Goal: Task Accomplishment & Management: Use online tool/utility

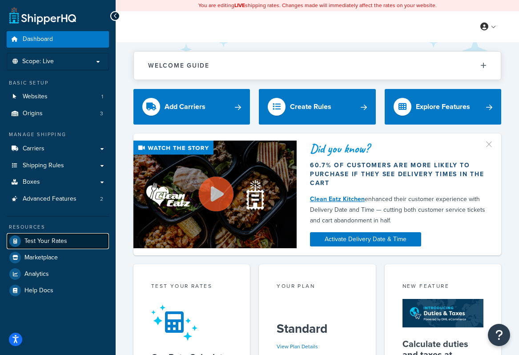
click at [70, 239] on link "Test Your Rates" at bounding box center [58, 241] width 102 height 16
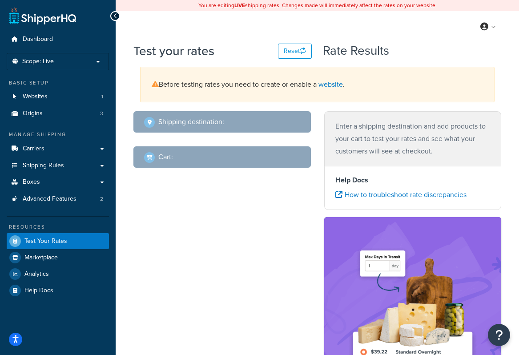
select select "TX"
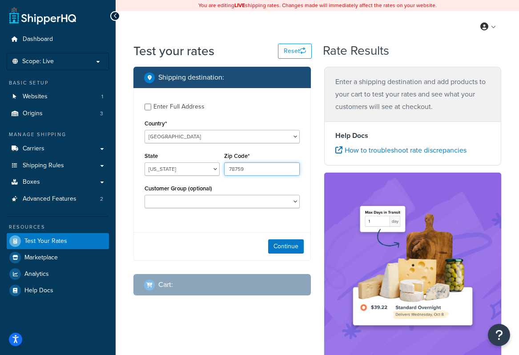
drag, startPoint x: 261, startPoint y: 172, endPoint x: 178, endPoint y: 177, distance: 83.8
click at [178, 177] on div "State Alabama Alaska American Samoa Arizona Arkansas Armed Forces Americas Arme…" at bounding box center [222, 166] width 160 height 32
type input "94591"
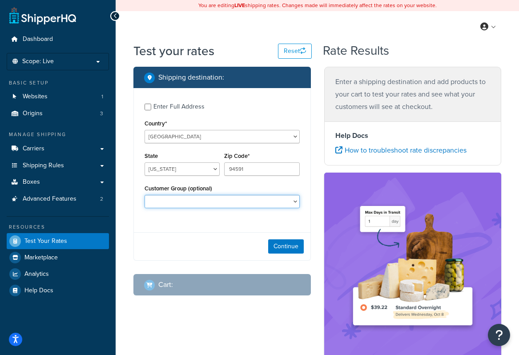
click at [177, 202] on select "Logged In Not Logged in Retail Wholesale" at bounding box center [222, 201] width 155 height 13
select select "Not Logged in"
click at [145, 195] on select "Logged In Not Logged in Retail Wholesale" at bounding box center [222, 201] width 155 height 13
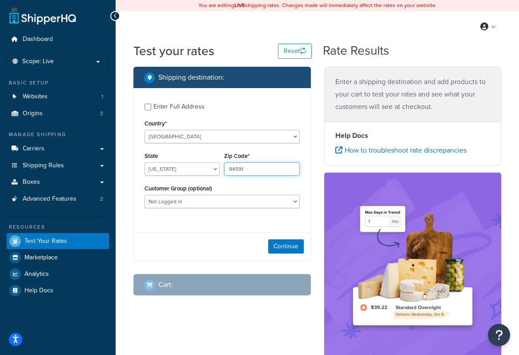
drag, startPoint x: 253, startPoint y: 170, endPoint x: 221, endPoint y: 169, distance: 32.1
click at [221, 169] on div "State Alabama Alaska American Samoa Arizona Arkansas Armed Forces Americas Arme…" at bounding box center [222, 166] width 160 height 32
type input "34110"
click at [148, 169] on select "Alabama Alaska American Samoa Arizona Arkansas Armed Forces Americas Armed Forc…" at bounding box center [182, 168] width 75 height 13
select select "FL"
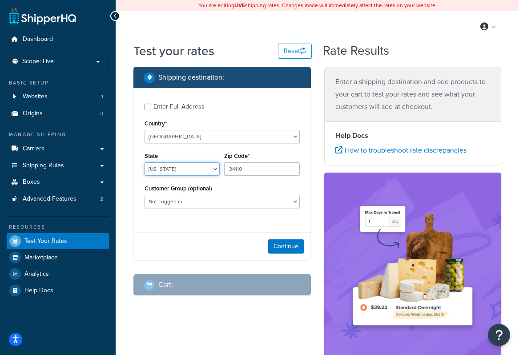
click at [145, 163] on select "Alabama Alaska American Samoa Arizona Arkansas Armed Forces Americas Armed Forc…" at bounding box center [182, 168] width 75 height 13
click at [294, 249] on button "Continue" at bounding box center [286, 246] width 36 height 14
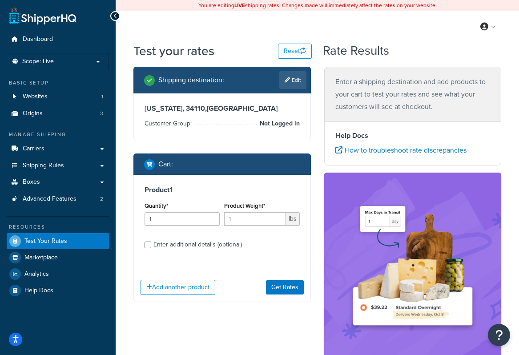
click at [197, 246] on div "Enter additional details (optional)" at bounding box center [197, 244] width 88 height 12
click at [151, 246] on input "Enter additional details (optional)" at bounding box center [148, 244] width 7 height 7
checkbox input "true"
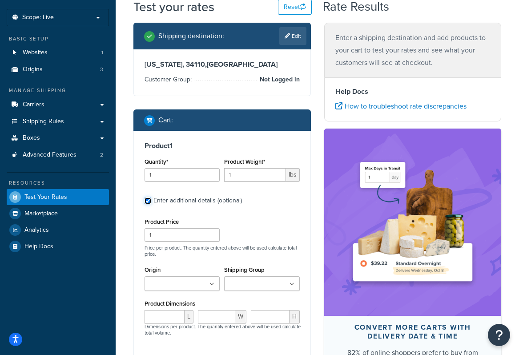
scroll to position [44, 0]
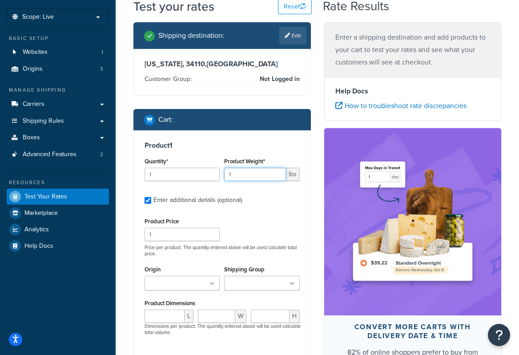
drag, startPoint x: 257, startPoint y: 175, endPoint x: 166, endPoint y: 193, distance: 93.4
click at [166, 193] on div "Product 1 Quantity* 1 Product Weight* 1 lbs Enter additional details (optional)…" at bounding box center [222, 279] width 177 height 298
type input "20"
drag, startPoint x: 167, startPoint y: 170, endPoint x: 55, endPoint y: 168, distance: 112.1
click at [56, 168] on div "Dashboard Scope: Live Basic Setup Websites 1 Origins 3 Manage Shipping Carriers…" at bounding box center [259, 239] width 519 height 567
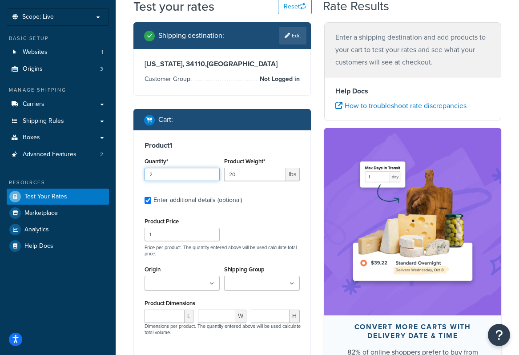
type input "2"
click at [181, 285] on input "Origin" at bounding box center [186, 284] width 79 height 10
click at [207, 259] on div "Product Price 1 Price per product. The quantity entered above will be used calc…" at bounding box center [222, 313] width 155 height 196
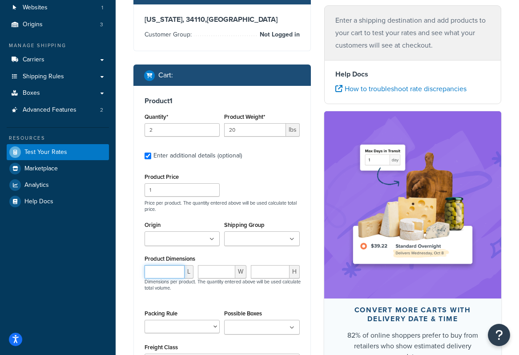
click at [168, 267] on input "number" at bounding box center [165, 271] width 40 height 13
type input "24"
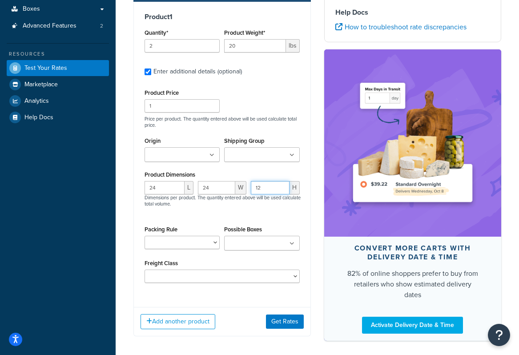
scroll to position [213, 0]
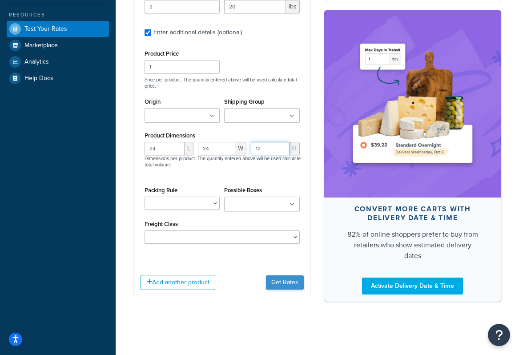
type input "12"
click at [286, 281] on button "Get Rates" at bounding box center [285, 282] width 38 height 14
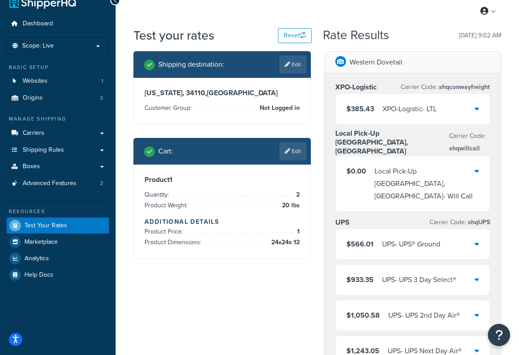
scroll to position [0, 0]
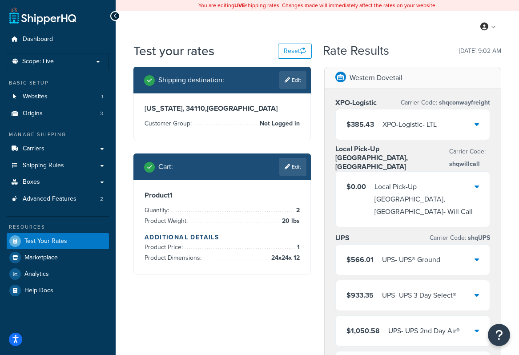
click at [470, 245] on div "$566.01 UPS - UPS® Ground" at bounding box center [413, 260] width 154 height 30
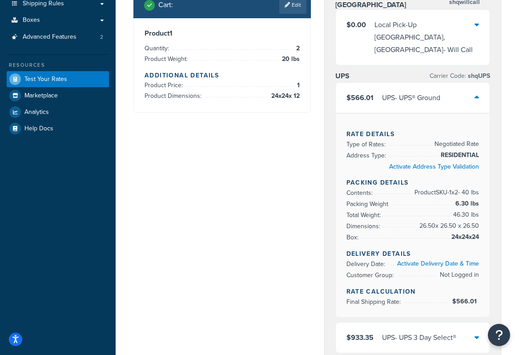
scroll to position [133, 0]
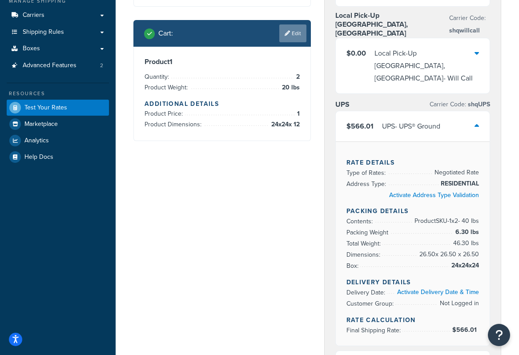
click at [295, 31] on link "Edit" at bounding box center [292, 33] width 27 height 18
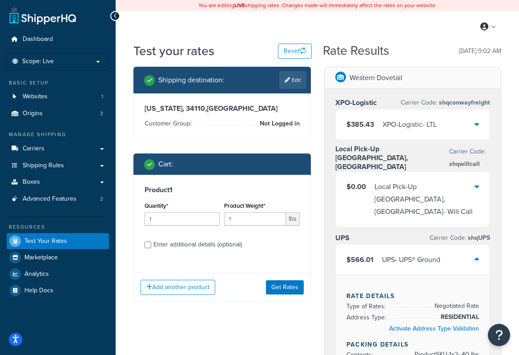
scroll to position [89, 0]
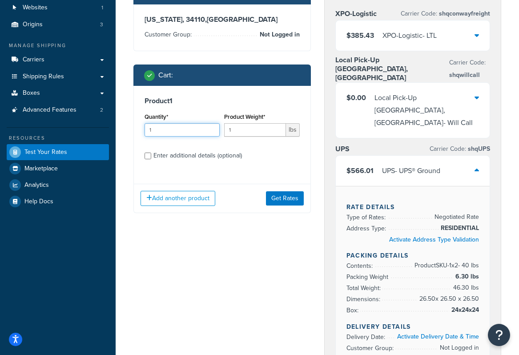
drag, startPoint x: 181, startPoint y: 125, endPoint x: 56, endPoint y: 125, distance: 124.1
type input "2"
type input "20"
click at [189, 155] on div "Enter additional details (optional)" at bounding box center [197, 155] width 88 height 12
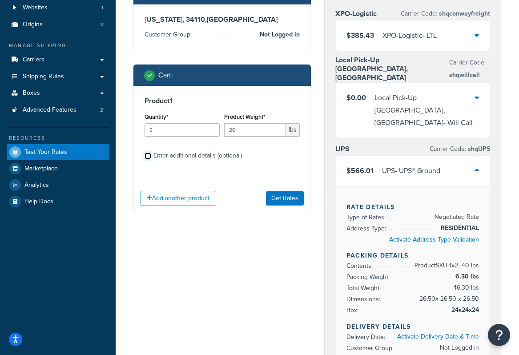
click at [151, 155] on input "Enter additional details (optional)" at bounding box center [148, 156] width 7 height 7
checkbox input "true"
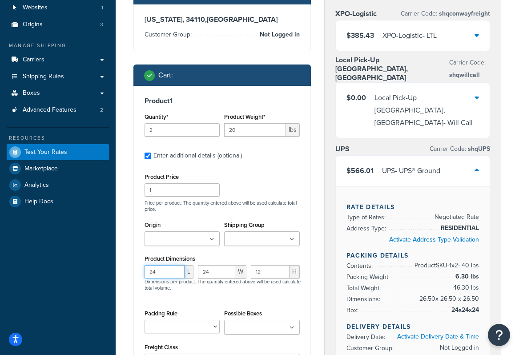
type input "21"
type input "2"
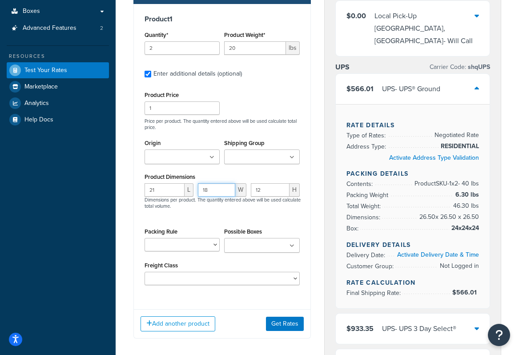
scroll to position [178, 0]
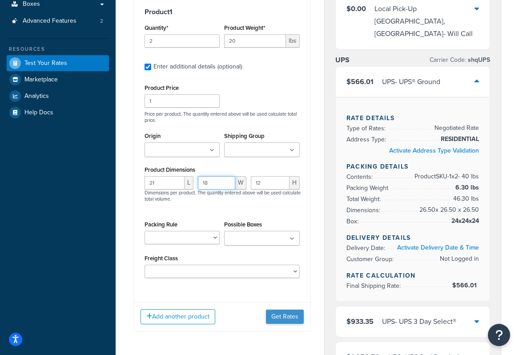
type input "18"
click at [296, 319] on button "Get Rates" at bounding box center [285, 317] width 38 height 14
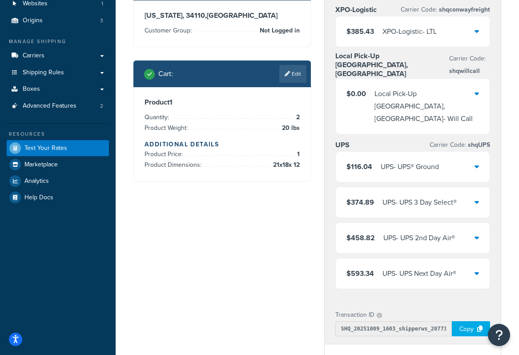
scroll to position [44, 0]
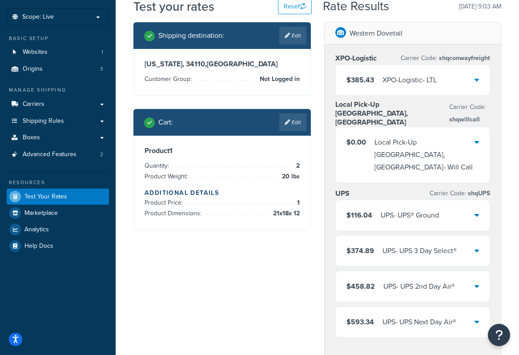
click at [405, 200] on div "$116.04 UPS - UPS® Ground" at bounding box center [413, 215] width 154 height 30
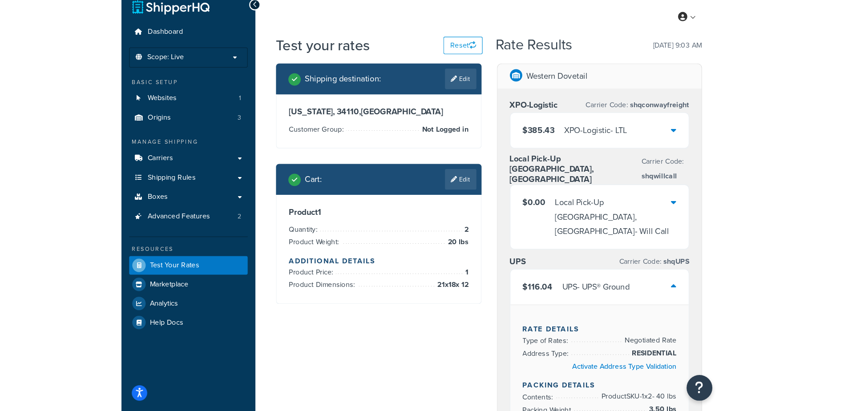
scroll to position [0, 0]
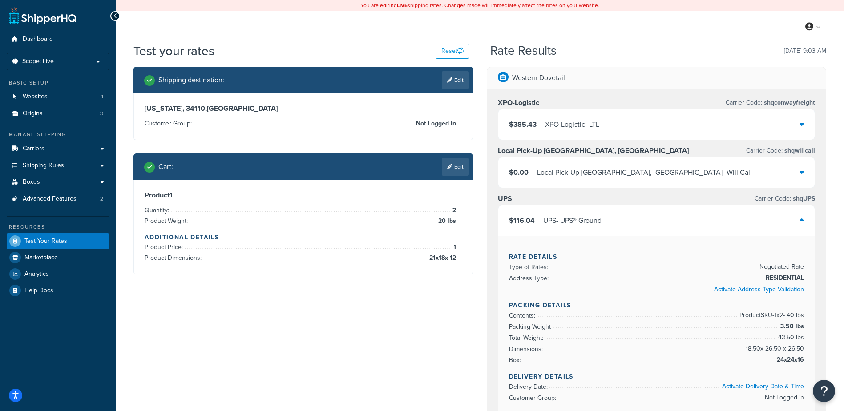
click at [447, 169] on icon at bounding box center [449, 166] width 5 height 5
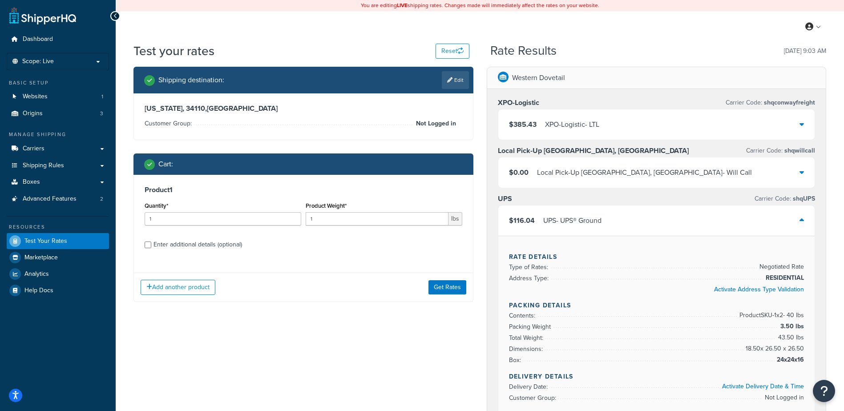
click at [198, 245] on div "Enter additional details (optional)" at bounding box center [197, 244] width 88 height 12
click at [151, 245] on input "Enter additional details (optional)" at bounding box center [148, 244] width 7 height 7
checkbox input "true"
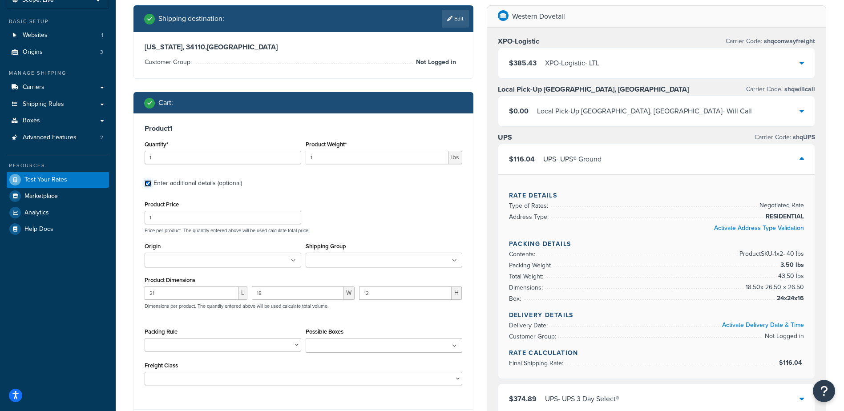
scroll to position [89, 0]
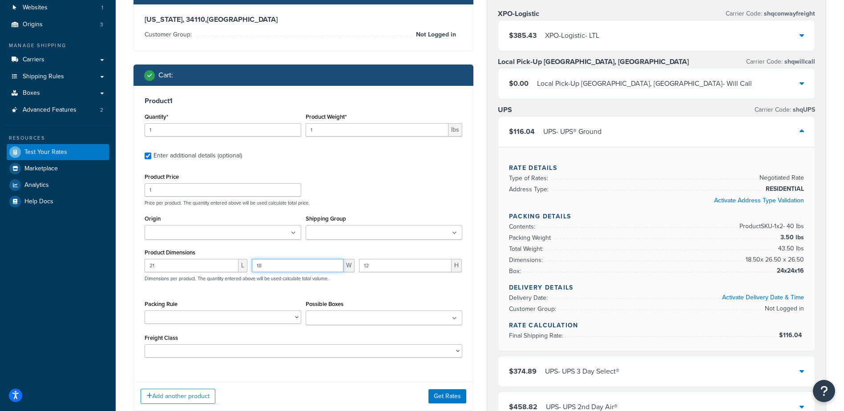
drag, startPoint x: 301, startPoint y: 269, endPoint x: -184, endPoint y: 354, distance: 492.1
click at [0, 354] on html "Accessibility Screen-Reader Guide, Feedback, and Issue Reporting | New window S…" at bounding box center [422, 339] width 844 height 856
click at [401, 265] on input "12" at bounding box center [405, 265] width 92 height 13
drag, startPoint x: 160, startPoint y: 271, endPoint x: 184, endPoint y: 266, distance: 24.5
click at [184, 266] on input "21" at bounding box center [192, 265] width 94 height 13
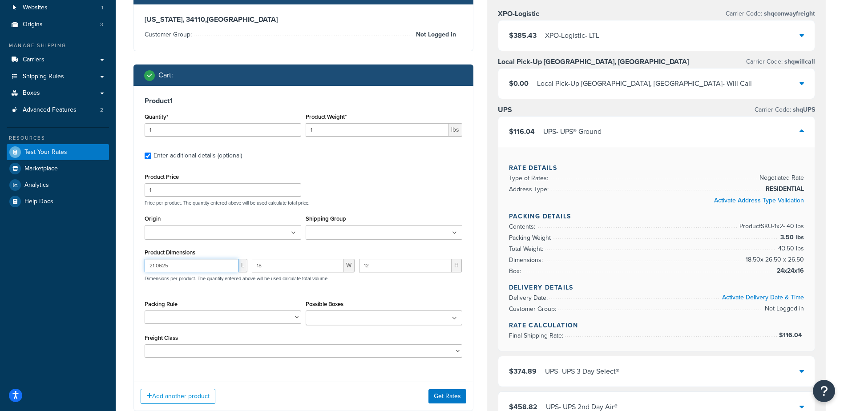
type input "21.0625"
drag, startPoint x: 300, startPoint y: 265, endPoint x: 137, endPoint y: 265, distance: 162.3
click at [137, 265] on div "Product 1 Quantity* 1 Product Weight* 1 lbs Enter additional details (optional)…" at bounding box center [303, 230] width 339 height 289
type input "19.0625"
drag, startPoint x: 398, startPoint y: 264, endPoint x: 329, endPoint y: 269, distance: 69.6
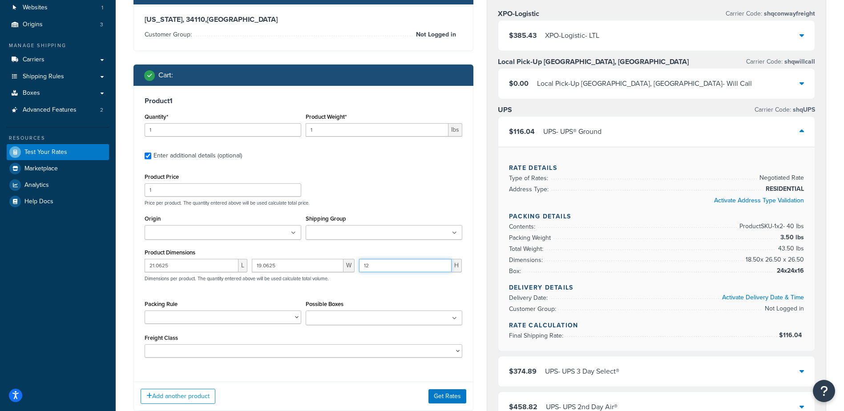
click at [329, 269] on div "21.0625 L 19.0625 W 12 H Dimensions per product. The quantity entered above wil…" at bounding box center [303, 275] width 322 height 32
type input "3.25"
drag, startPoint x: 193, startPoint y: 136, endPoint x: 8, endPoint y: 145, distance: 185.7
click at [12, 146] on div "Dashboard Scope: Live Basic Setup Websites 1 Origins 3 Manage Shipping Carriers…" at bounding box center [422, 339] width 844 height 856
type input "3"
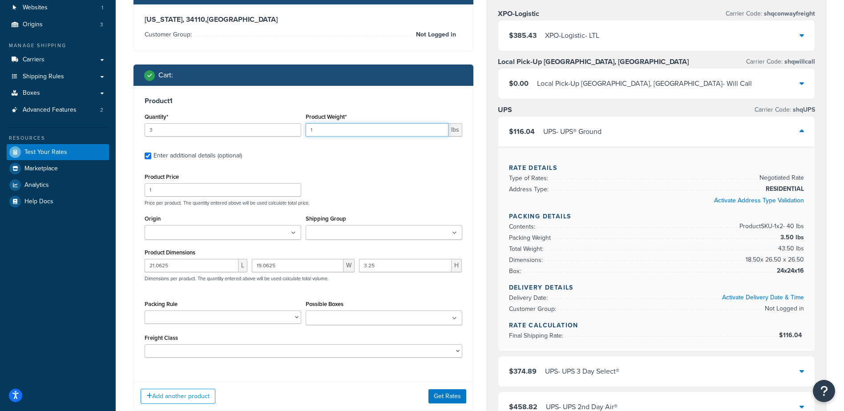
drag, startPoint x: 330, startPoint y: 135, endPoint x: 278, endPoint y: 141, distance: 52.9
click at [278, 141] on div "Quantity* 3 Product Weight* 1 lbs" at bounding box center [303, 127] width 322 height 32
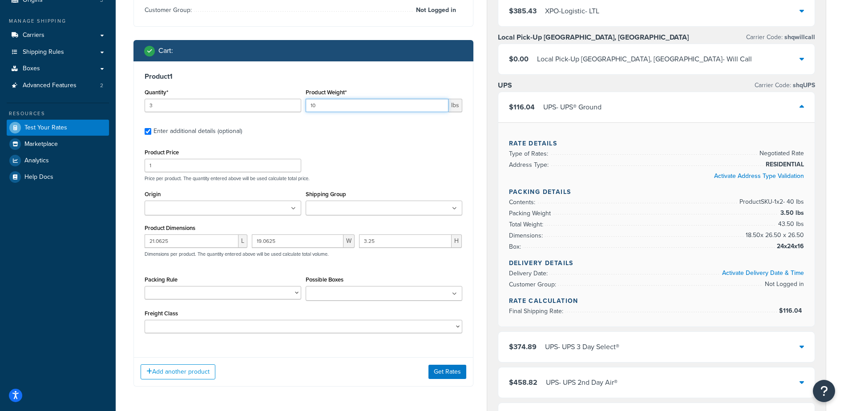
scroll to position [133, 0]
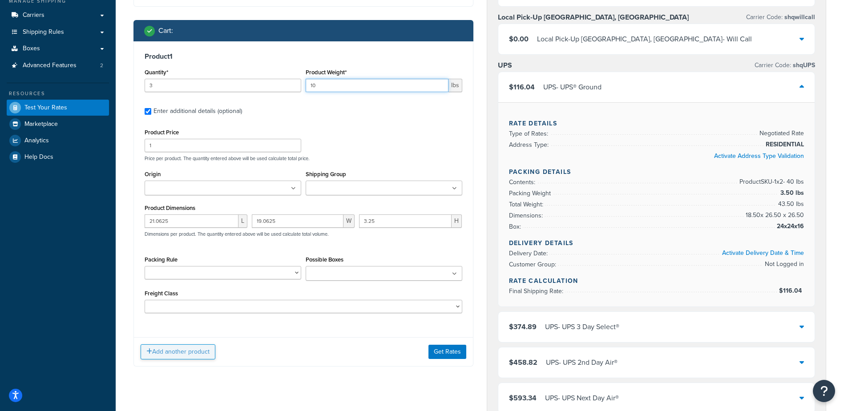
type input "10"
click at [165, 349] on button "Add another product" at bounding box center [178, 351] width 75 height 15
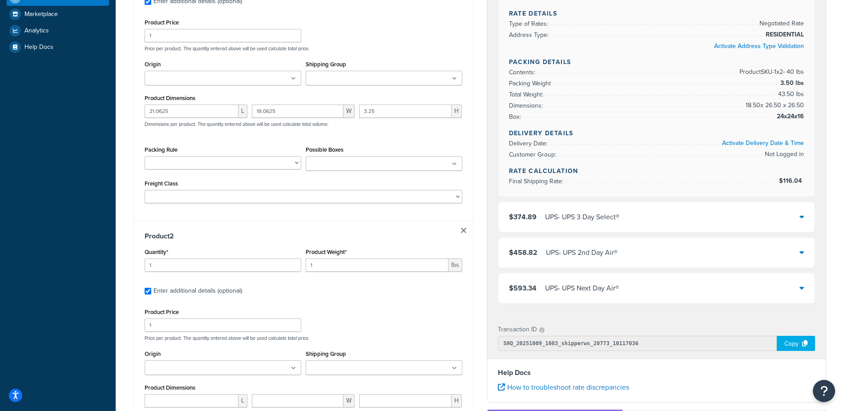
scroll to position [267, 0]
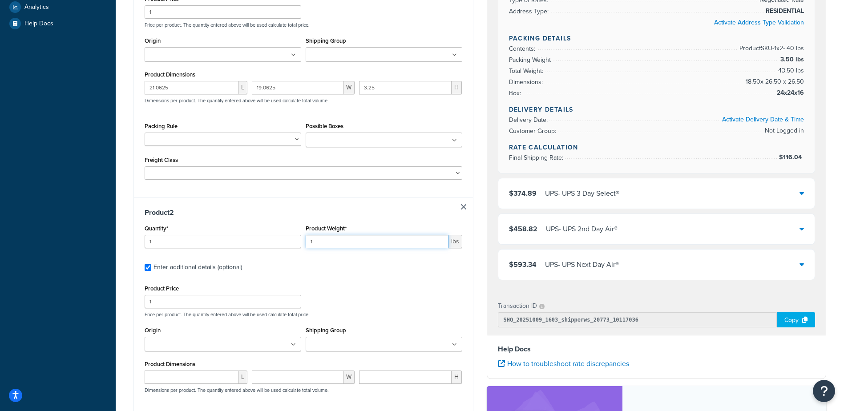
drag, startPoint x: 363, startPoint y: 245, endPoint x: 122, endPoint y: 265, distance: 242.3
click at [133, 264] on div "Shipping destination : Edit Florida, 34110 , United States Customer Group: Not …" at bounding box center [303, 168] width 353 height 736
type input "12"
click at [169, 344] on input "Origin" at bounding box center [186, 345] width 79 height 10
click at [191, 303] on input "1" at bounding box center [223, 301] width 157 height 13
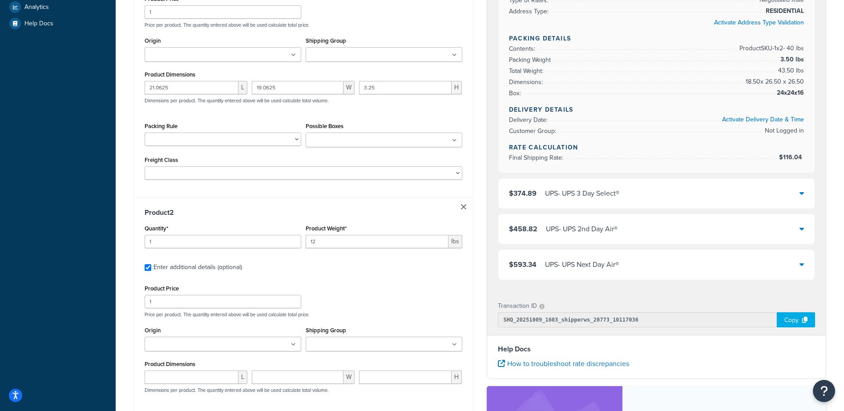
click at [172, 333] on div "Origin Northern Contours Arizona Northern Contours Kentucky Thermofoil Western …" at bounding box center [223, 337] width 157 height 27
click at [171, 354] on input "number" at bounding box center [192, 376] width 94 height 13
type input "21.0625"
type input "19.0625"
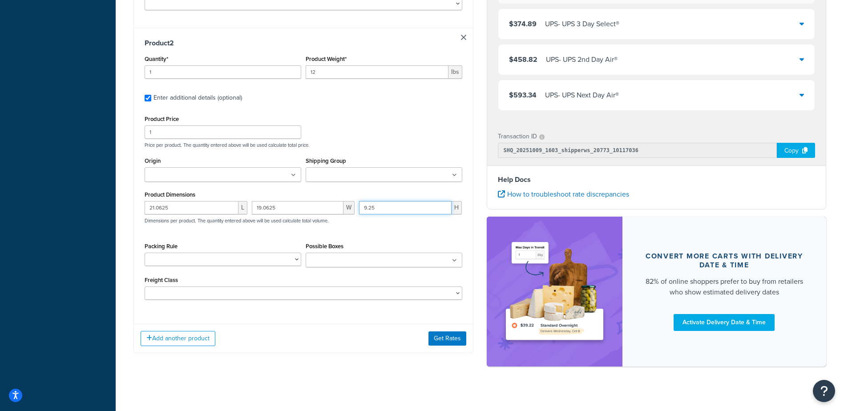
scroll to position [447, 0]
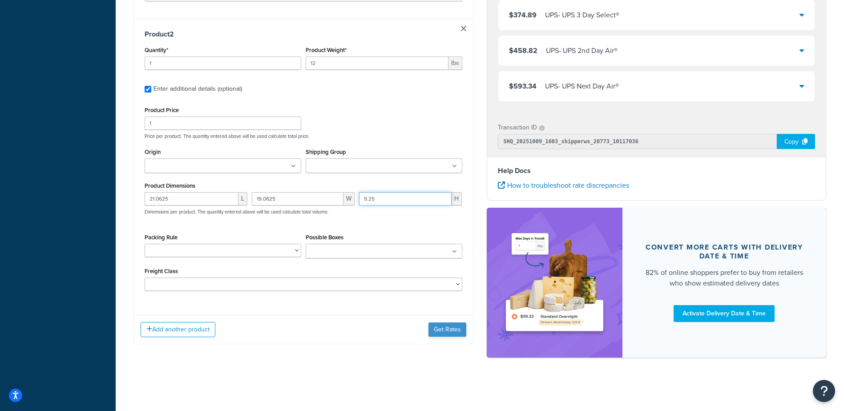
type input "9.25"
click at [449, 330] on button "Get Rates" at bounding box center [447, 329] width 38 height 14
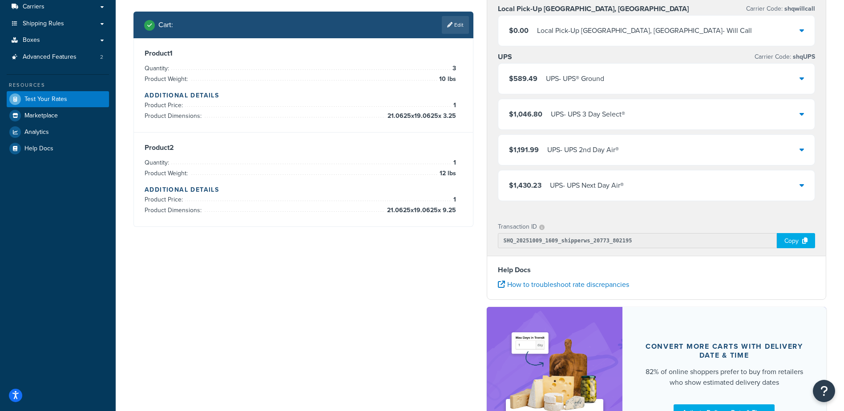
scroll to position [109, 0]
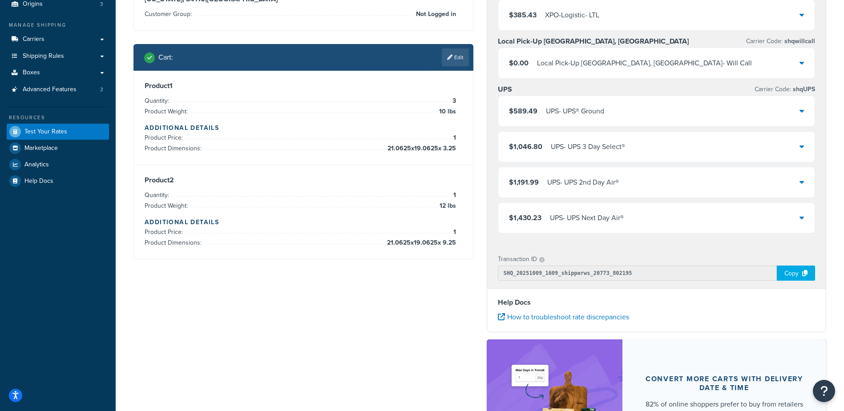
click at [519, 107] on div "$589.49 UPS - UPS® Ground" at bounding box center [656, 111] width 317 height 30
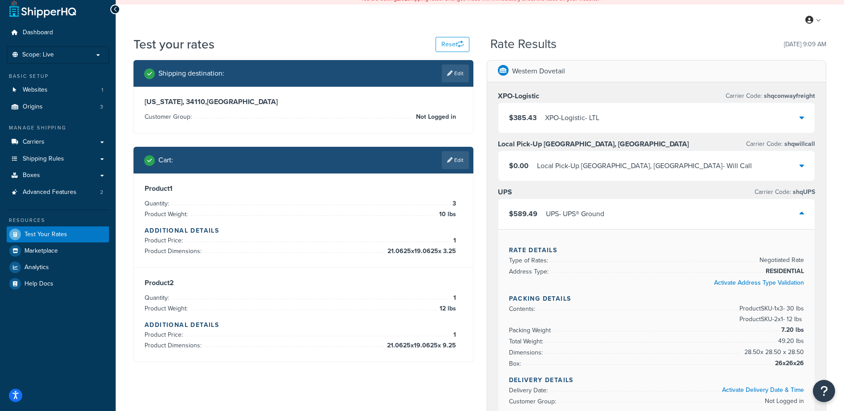
scroll to position [0, 0]
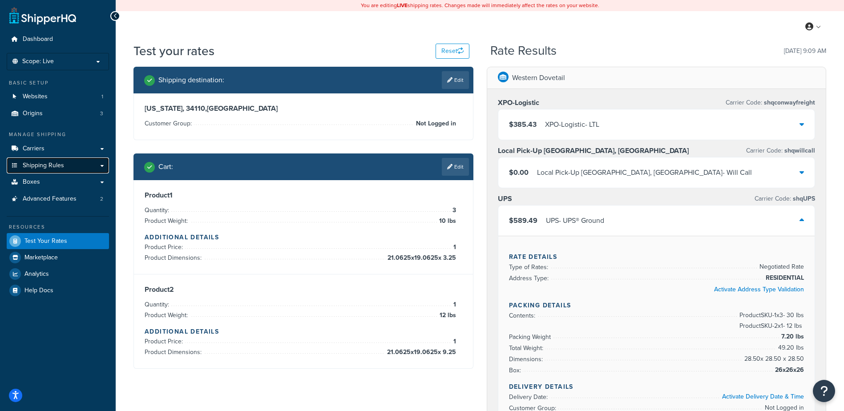
click at [36, 162] on span "Shipping Rules" at bounding box center [43, 166] width 41 height 8
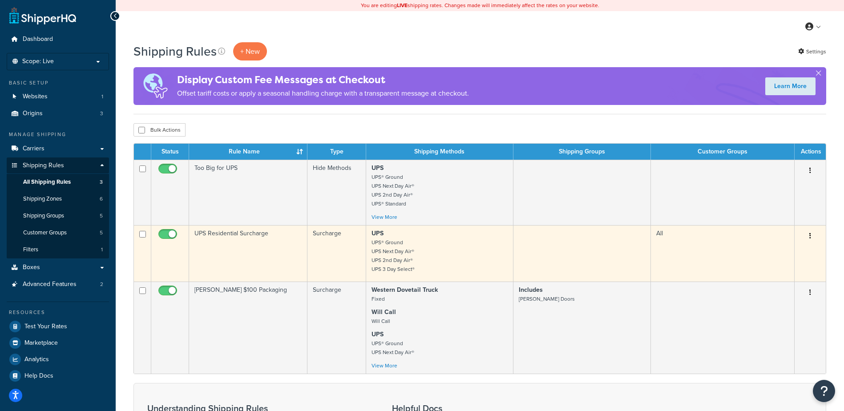
click at [291, 240] on td "UPS Residential Surcharge" at bounding box center [248, 253] width 118 height 56
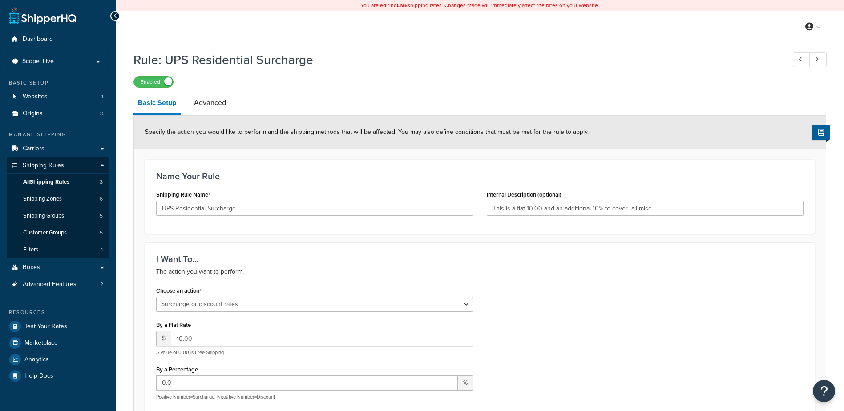
select select "SURCHARGE"
select select "LOCATION"
click at [202, 109] on link "Advanced" at bounding box center [209, 102] width 41 height 21
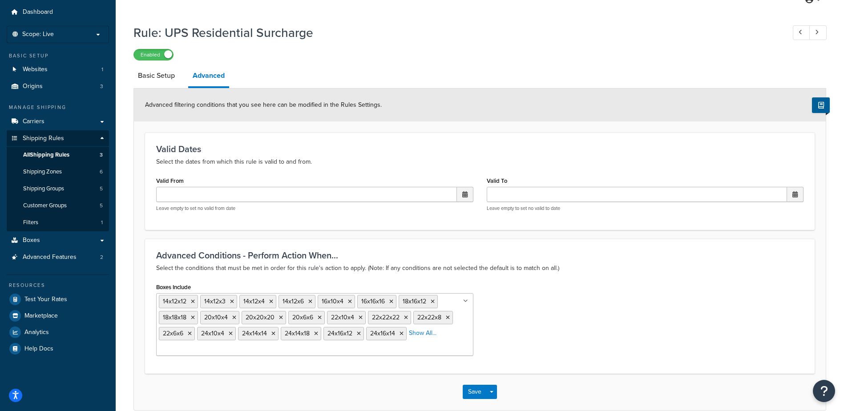
scroll to position [72, 0]
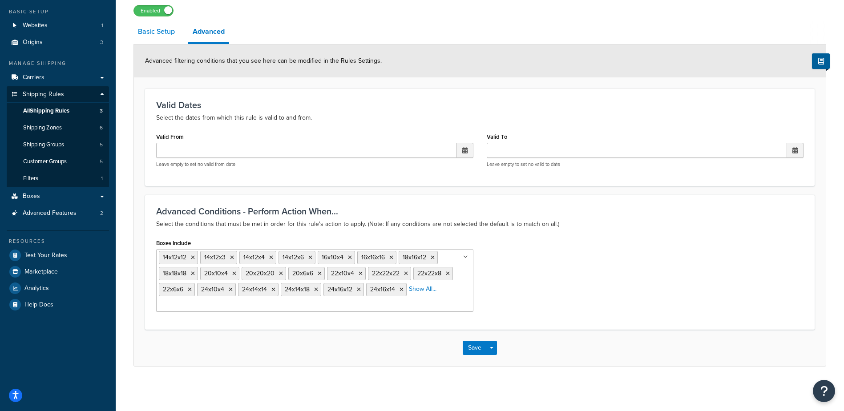
click at [175, 35] on link "Basic Setup" at bounding box center [156, 31] width 46 height 21
select select "SURCHARGE"
select select "LOCATION"
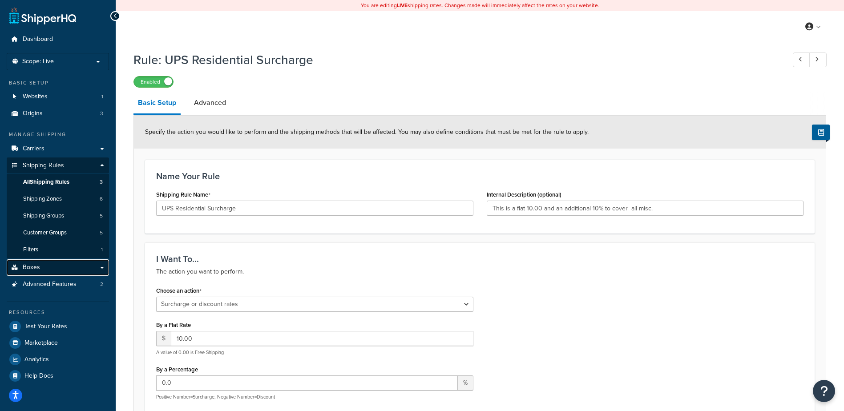
click at [103, 266] on link "Boxes" at bounding box center [58, 267] width 102 height 16
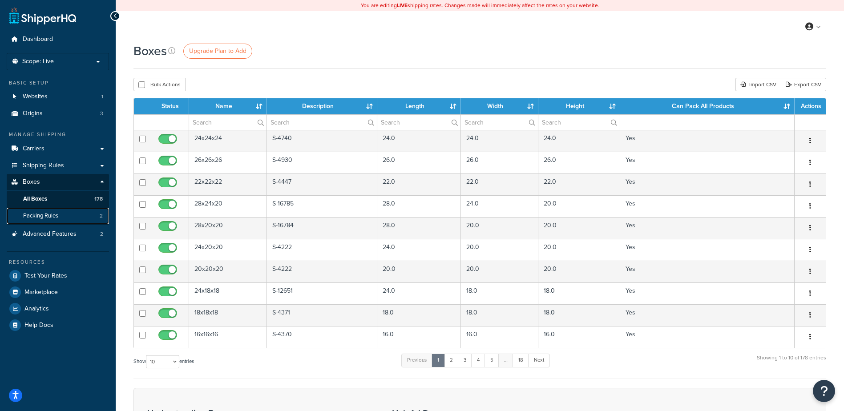
click at [64, 216] on link "Packing Rules 2" at bounding box center [58, 216] width 102 height 16
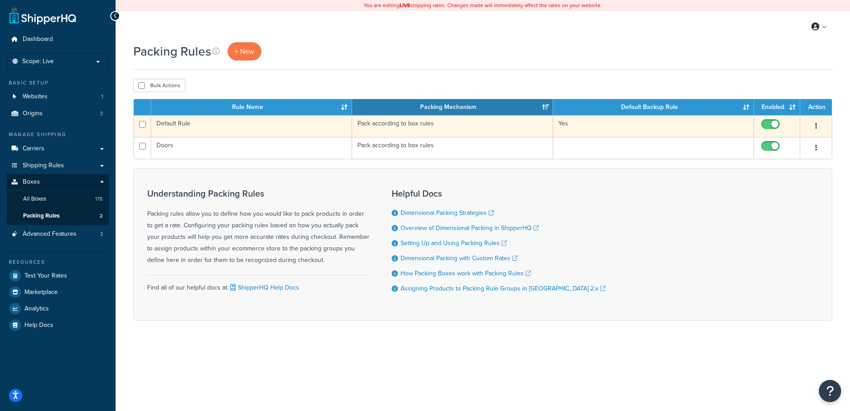
click at [814, 128] on button "button" at bounding box center [816, 126] width 12 height 14
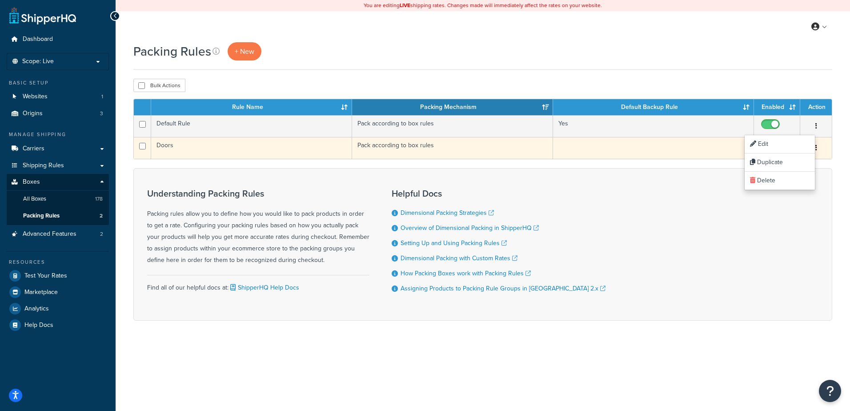
click at [784, 149] on input "checkbox" at bounding box center [772, 148] width 24 height 11
checkbox input "false"
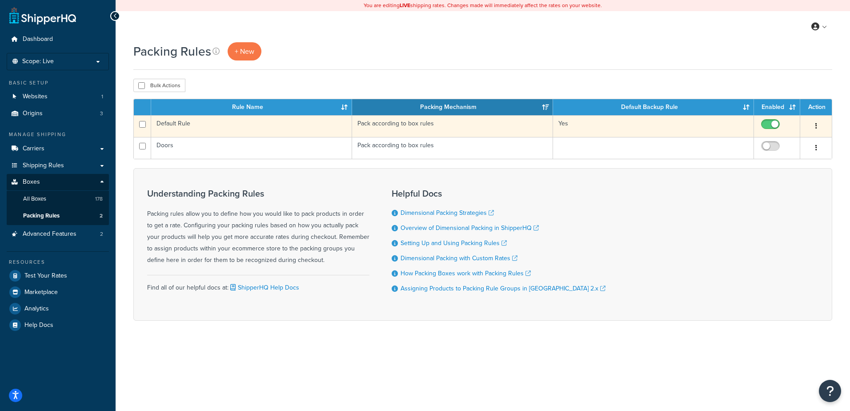
click at [814, 126] on button "button" at bounding box center [816, 126] width 12 height 14
click at [803, 145] on link "Edit" at bounding box center [780, 144] width 70 height 18
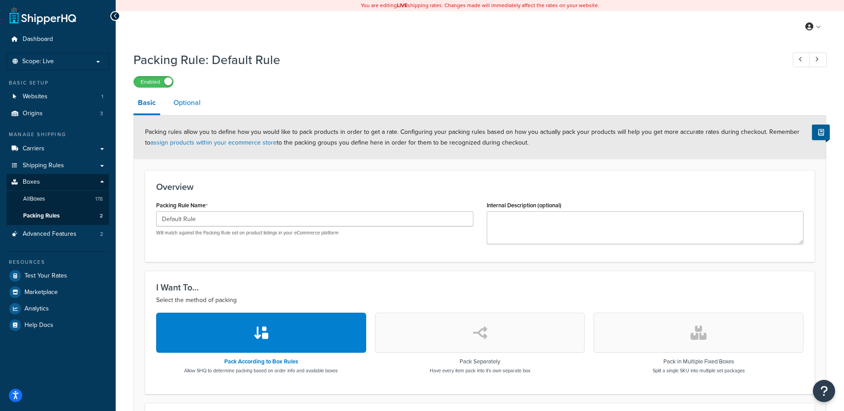
click at [179, 102] on link "Optional" at bounding box center [187, 102] width 36 height 21
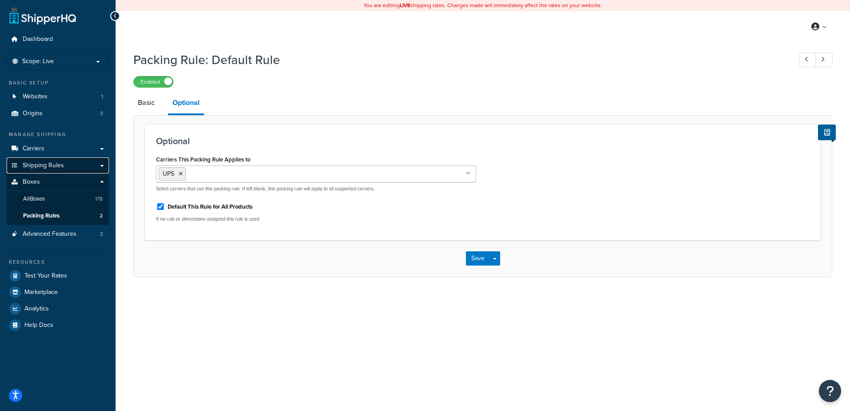
click at [71, 164] on link "Shipping Rules" at bounding box center [58, 165] width 102 height 16
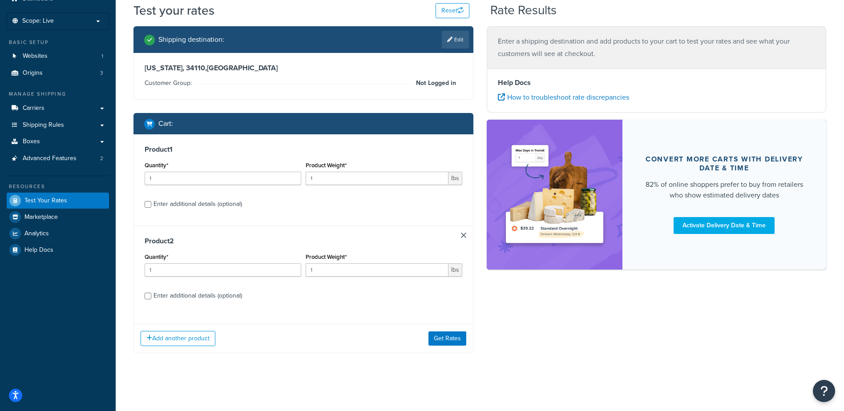
scroll to position [41, 0]
click at [164, 294] on div "Enter additional details (optional)" at bounding box center [197, 295] width 88 height 12
click at [151, 294] on input "Enter additional details (optional)" at bounding box center [148, 296] width 7 height 7
checkbox input "true"
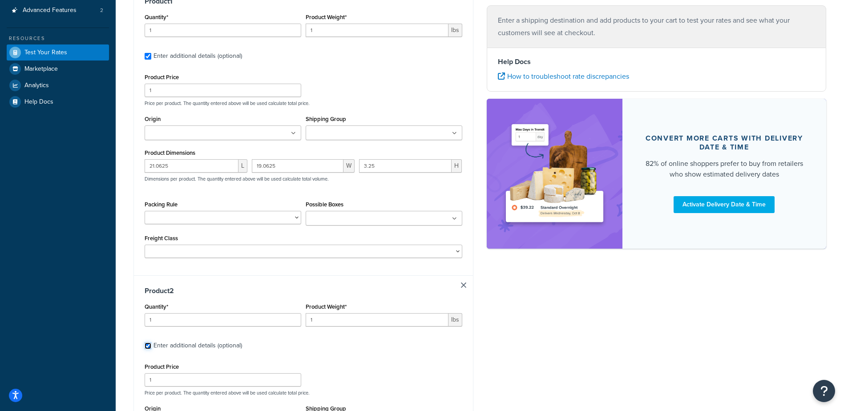
scroll to position [130, 0]
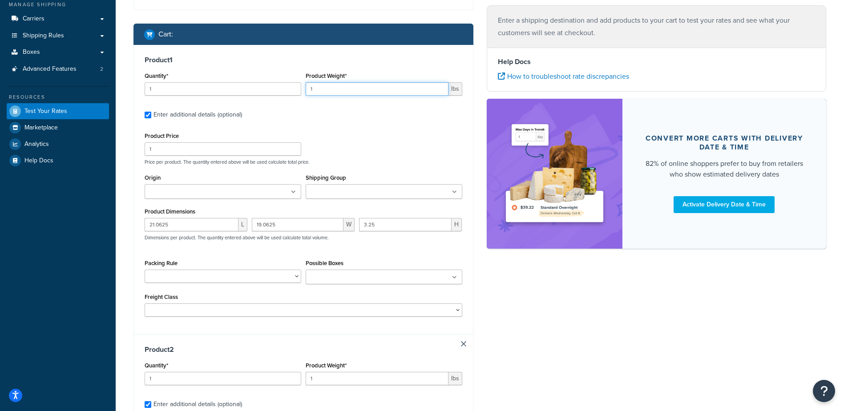
drag, startPoint x: 340, startPoint y: 96, endPoint x: 120, endPoint y: 96, distance: 219.7
click at [125, 97] on div "Test your rates Reset Rate Results Shipping destination : Edit [US_STATE], 3411…" at bounding box center [480, 303] width 728 height 783
type input "1"
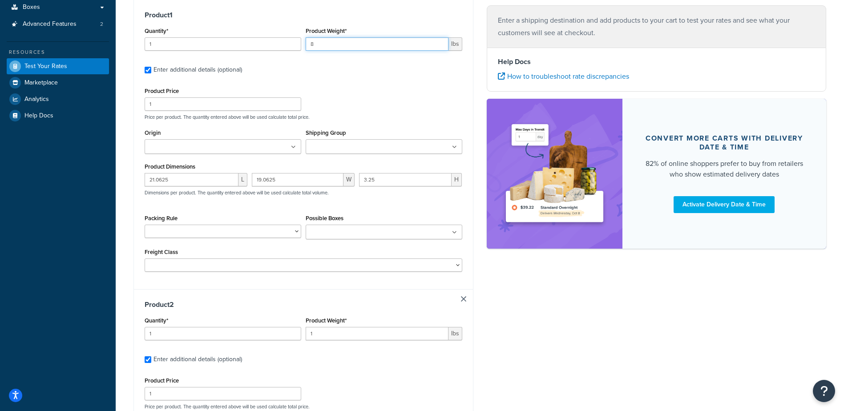
scroll to position [174, 0]
type input "8"
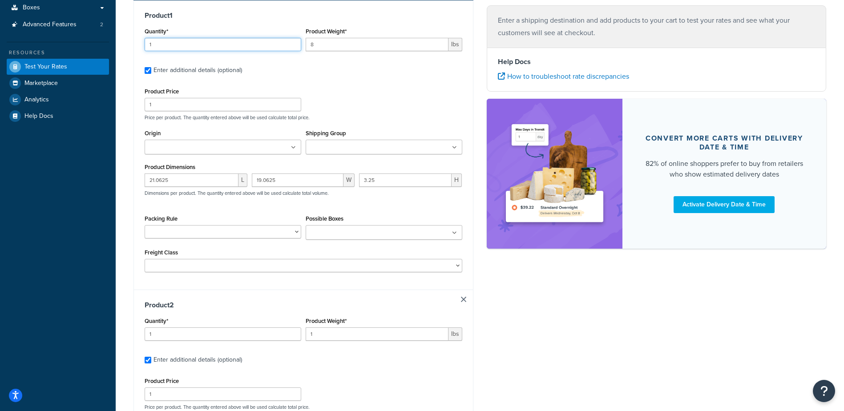
drag, startPoint x: 187, startPoint y: 48, endPoint x: 4, endPoint y: 71, distance: 183.7
click at [40, 64] on div "Dashboard Scope: Live Basic Setup Websites 1 Origins 3 Manage Shipping Carriers…" at bounding box center [422, 249] width 844 height 847
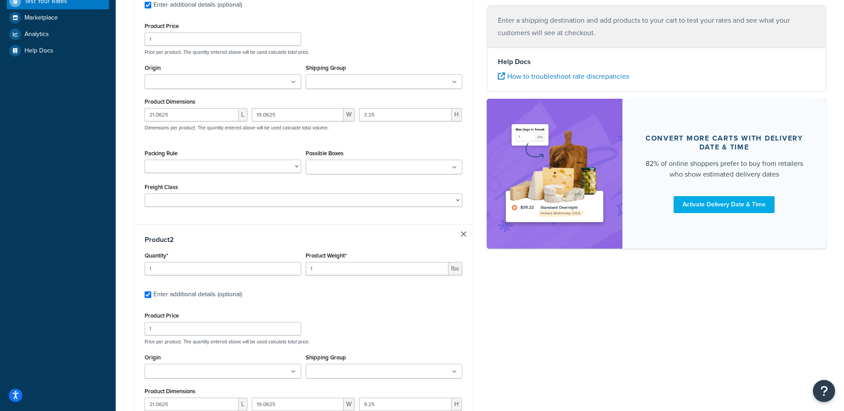
scroll to position [352, 0]
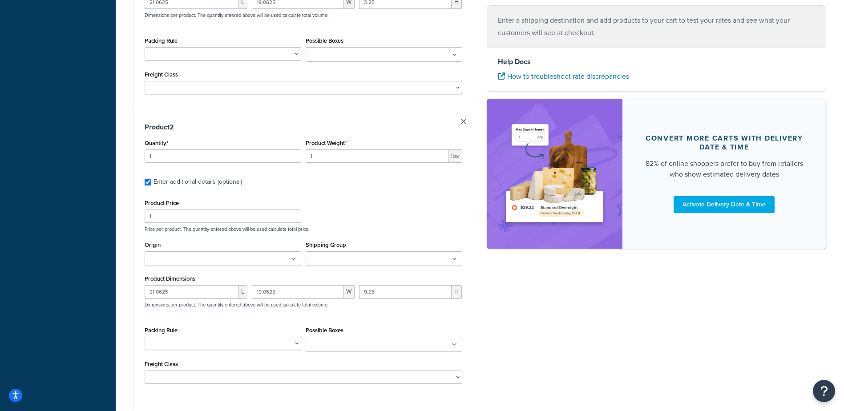
type input "3"
click at [372, 262] on input "Shipping Group" at bounding box center [347, 259] width 79 height 10
click at [346, 157] on input "1" at bounding box center [377, 155] width 143 height 13
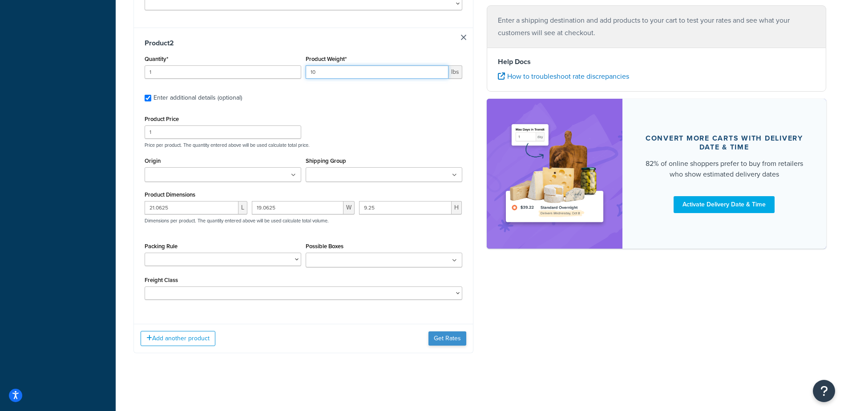
type input "10"
click at [458, 339] on button "Get Rates" at bounding box center [447, 338] width 38 height 14
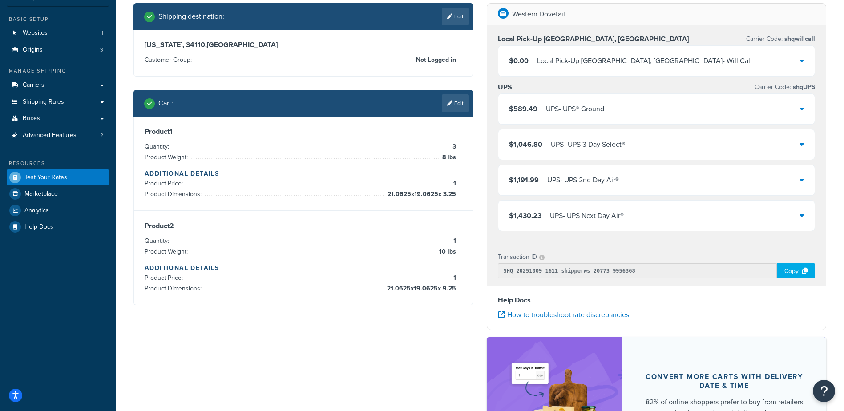
scroll to position [61, 0]
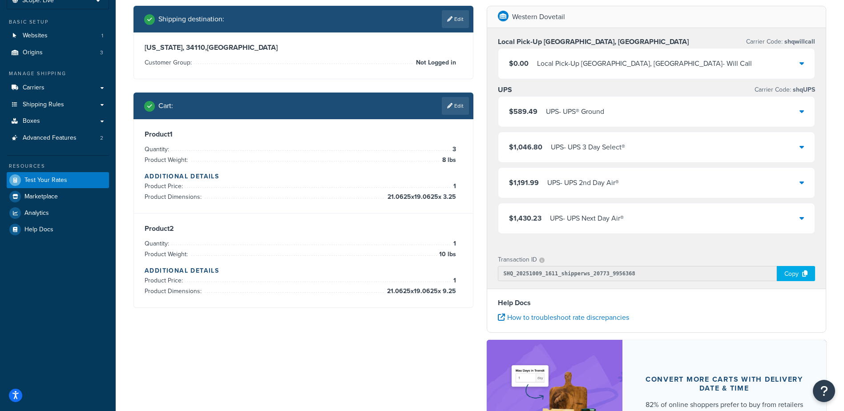
click at [539, 112] on div "$589.49 UPS - UPS® Ground" at bounding box center [556, 111] width 95 height 12
